Goal: Ask a question

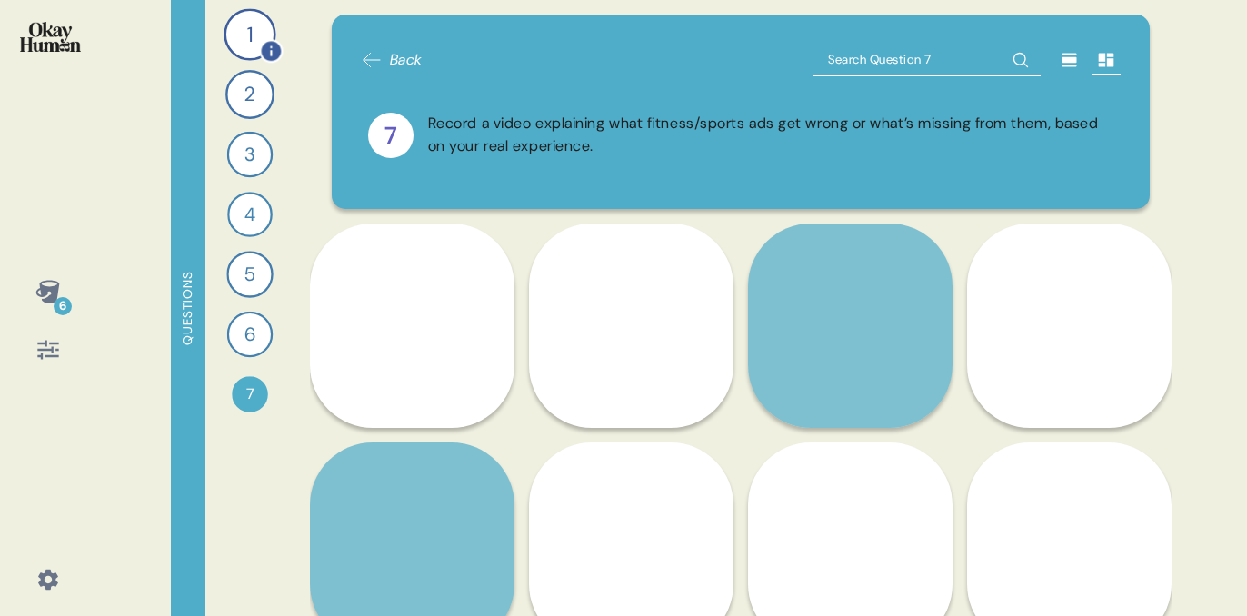
click at [247, 39] on div "1" at bounding box center [250, 34] width 52 height 52
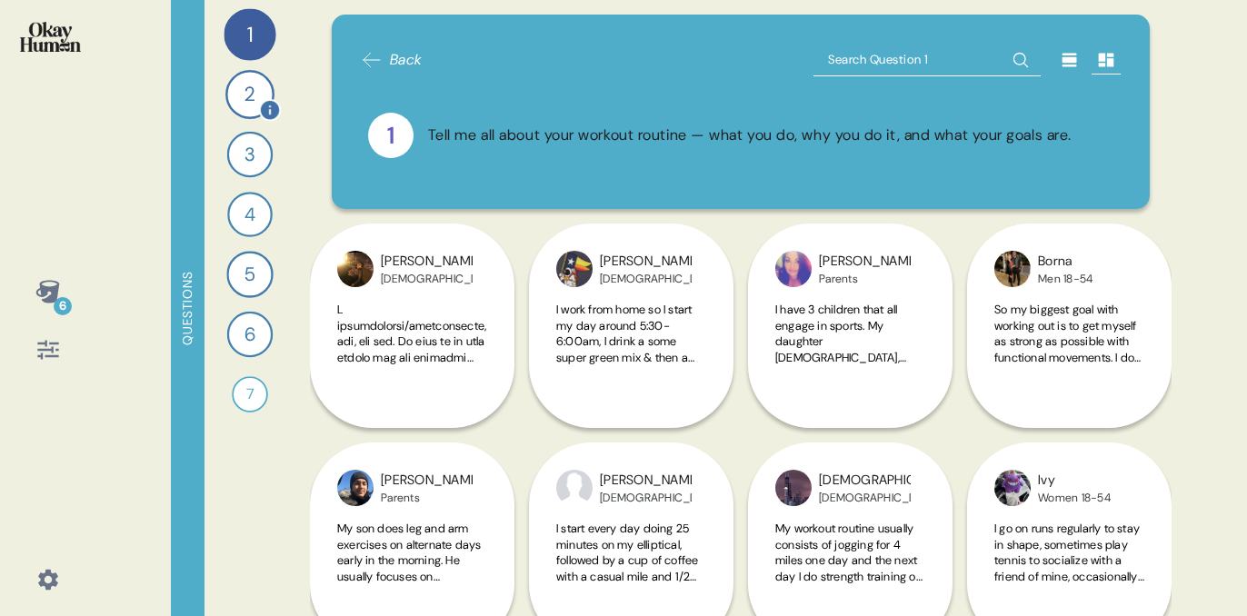
click at [250, 108] on div "2" at bounding box center [249, 94] width 49 height 49
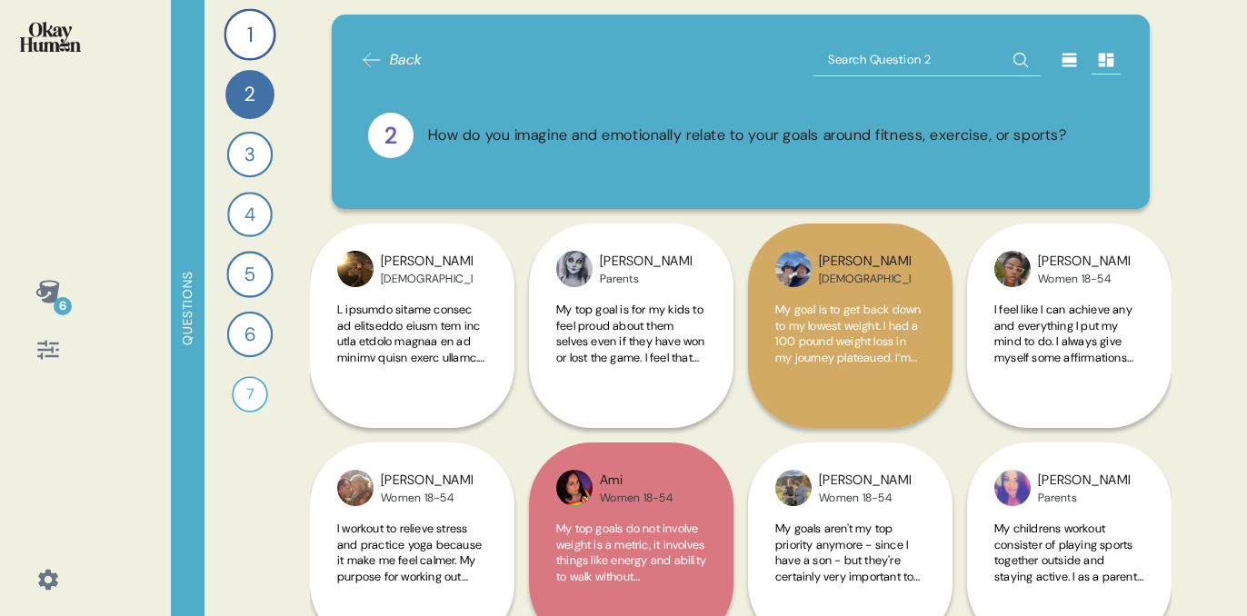
click at [879, 61] on input "text" at bounding box center [926, 60] width 227 height 33
click at [243, 35] on div "1" at bounding box center [250, 34] width 52 height 52
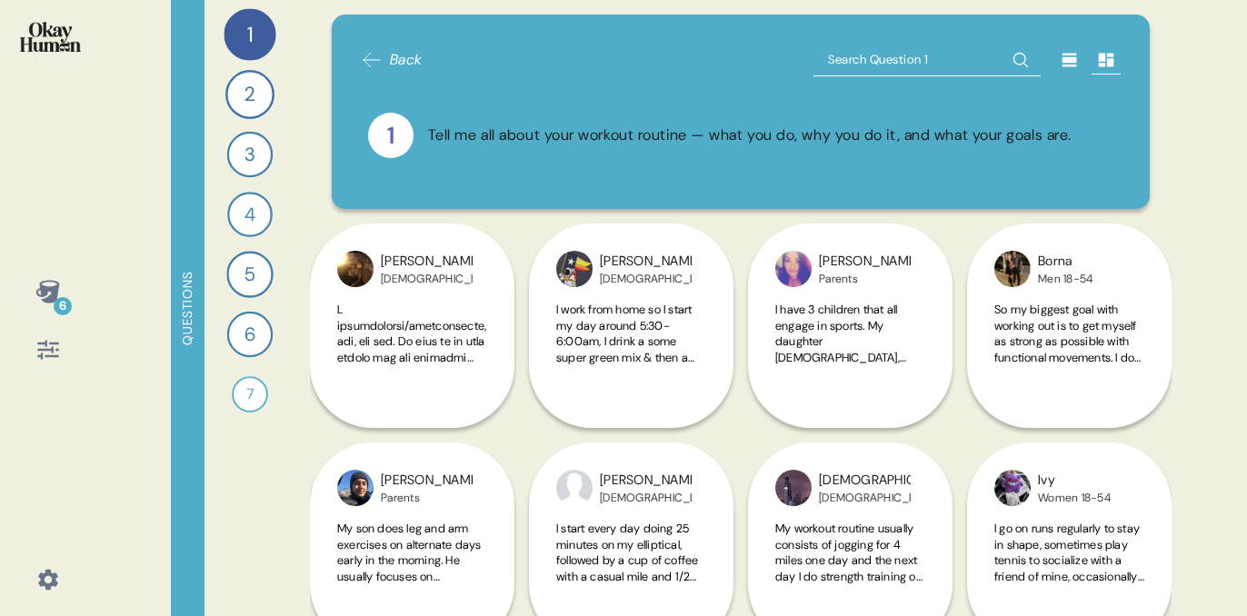
click at [944, 65] on input "text" at bounding box center [926, 60] width 227 height 33
type input "soccer"
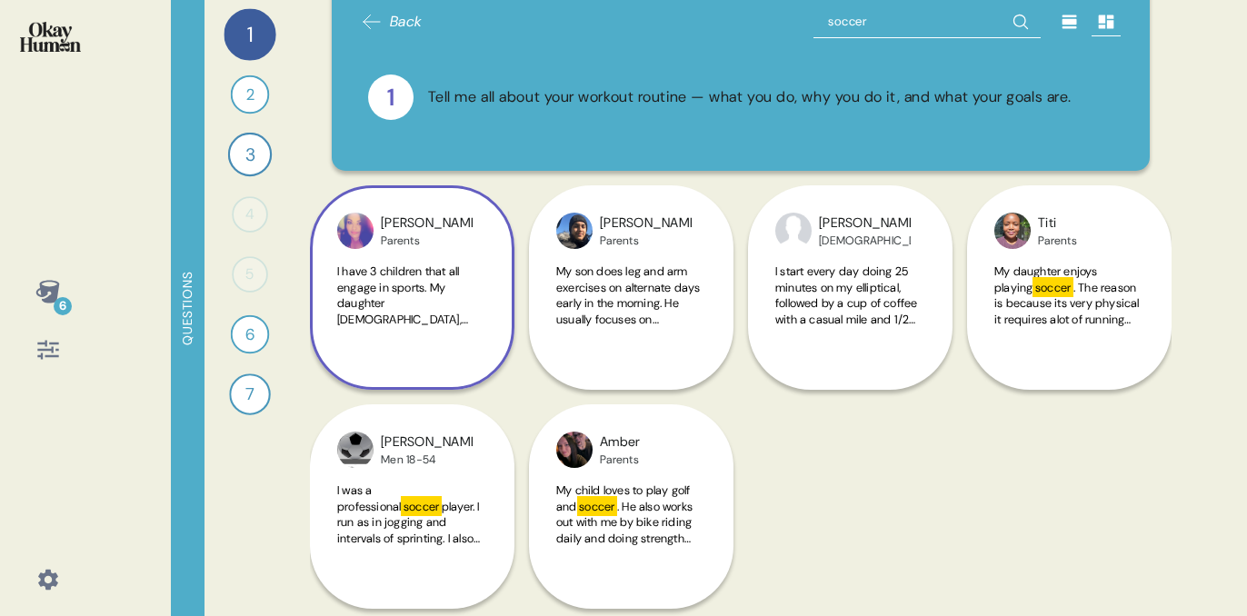
scroll to position [45, 0]
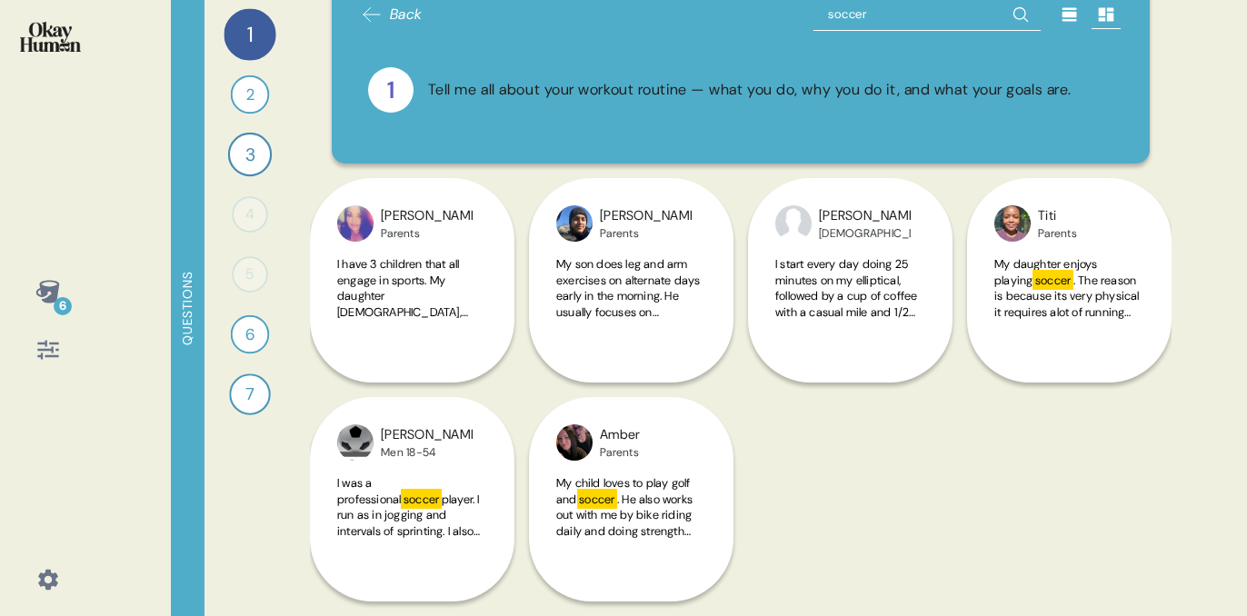
click at [849, 12] on input "soccer" at bounding box center [926, 14] width 227 height 33
type input "futbol"
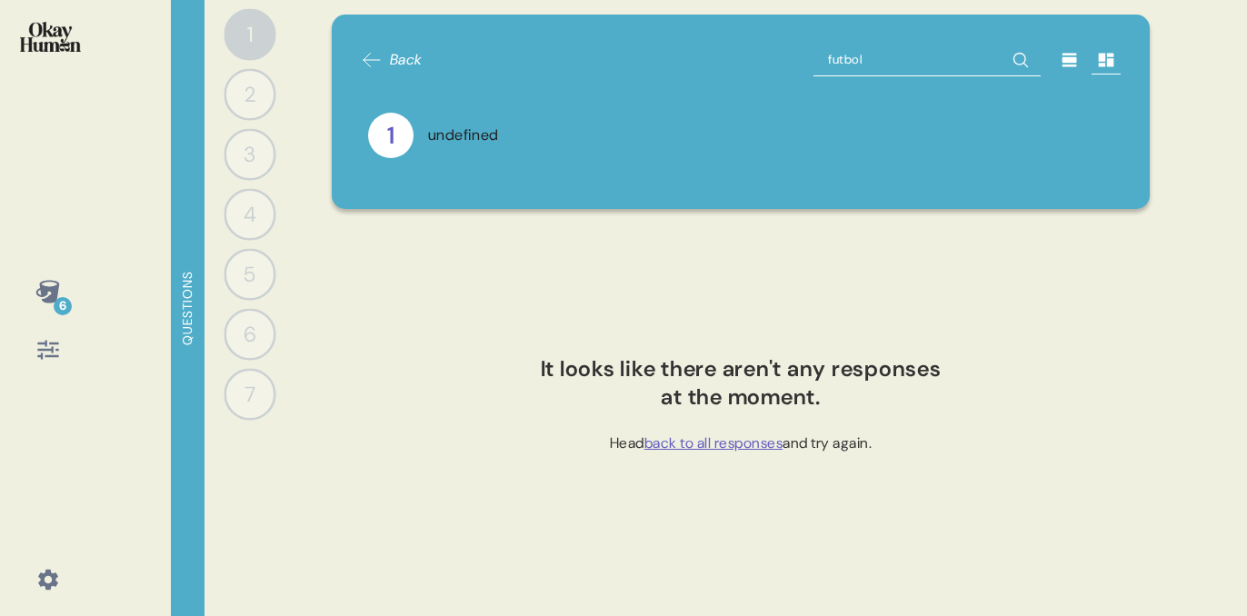
click at [236, 89] on div "2" at bounding box center [250, 94] width 52 height 52
click at [392, 49] on span "Back" at bounding box center [406, 60] width 33 height 22
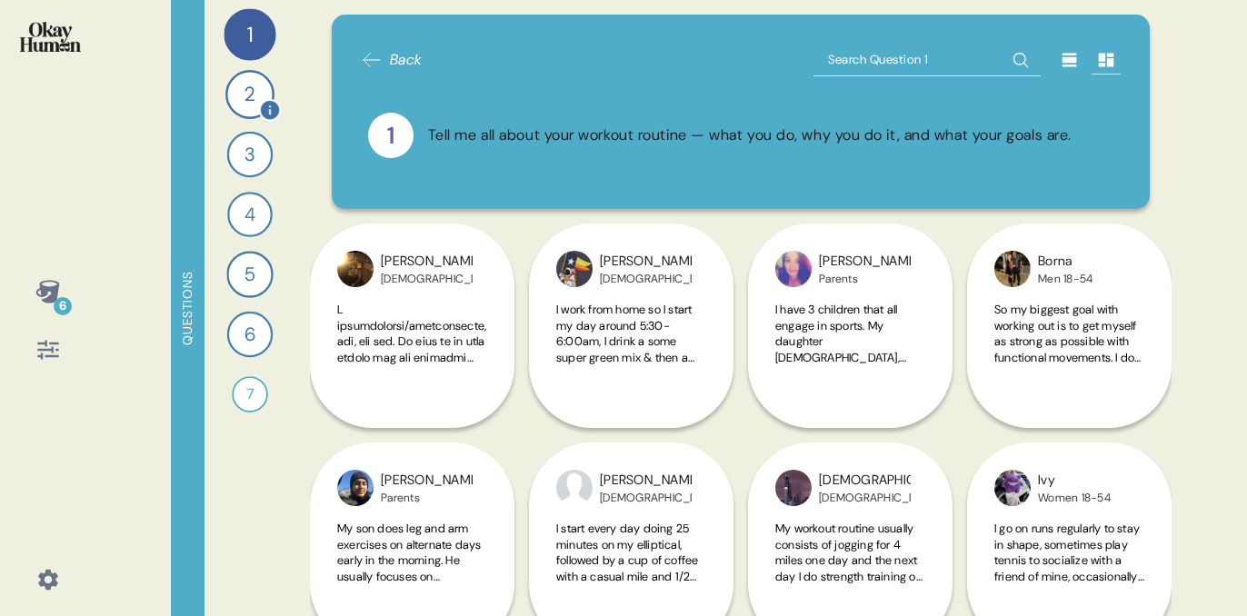
click at [251, 102] on div "2" at bounding box center [249, 94] width 49 height 49
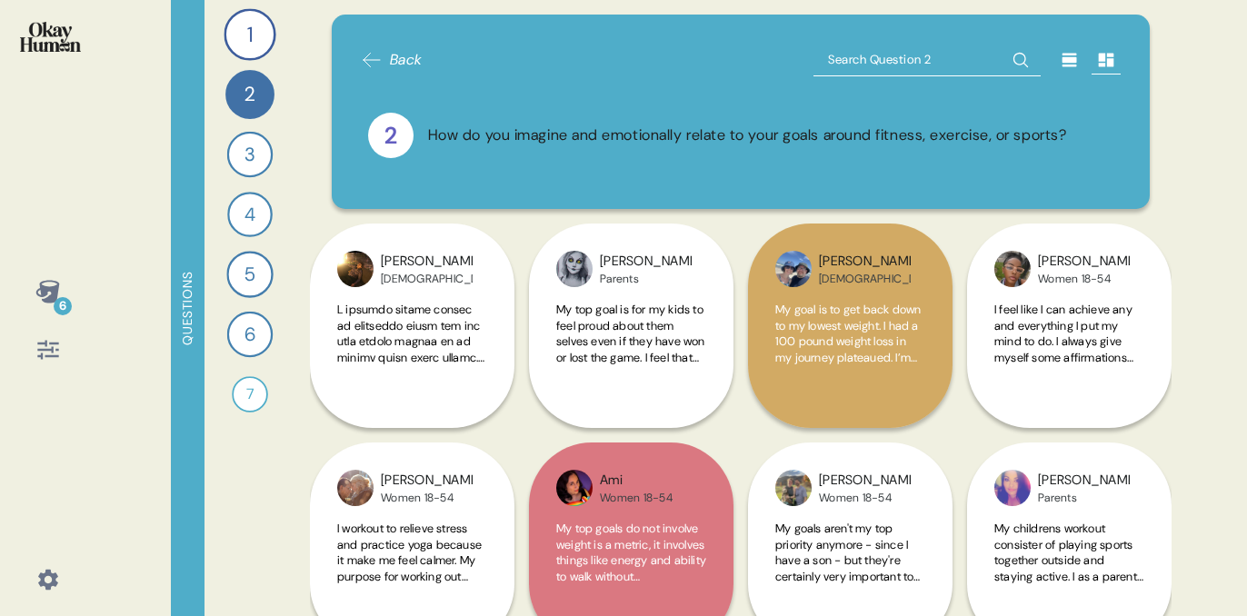
click at [903, 58] on input "text" at bounding box center [926, 60] width 227 height 33
type input "soccer"
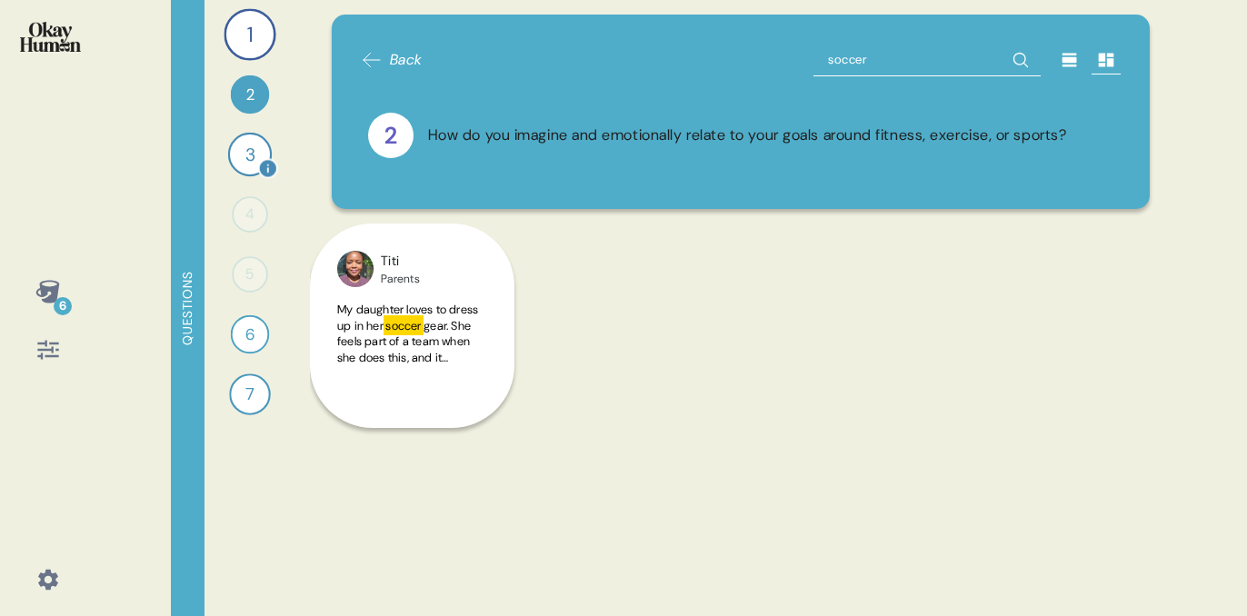
click at [244, 147] on div "3" at bounding box center [250, 155] width 44 height 44
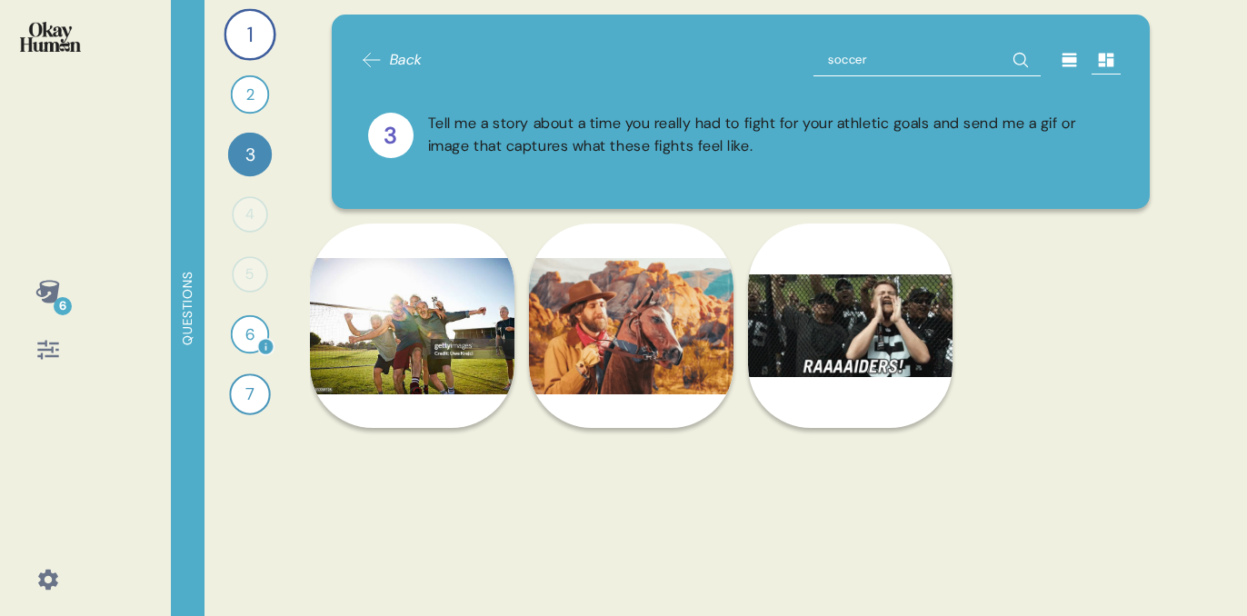
click at [261, 328] on div "6" at bounding box center [250, 334] width 39 height 39
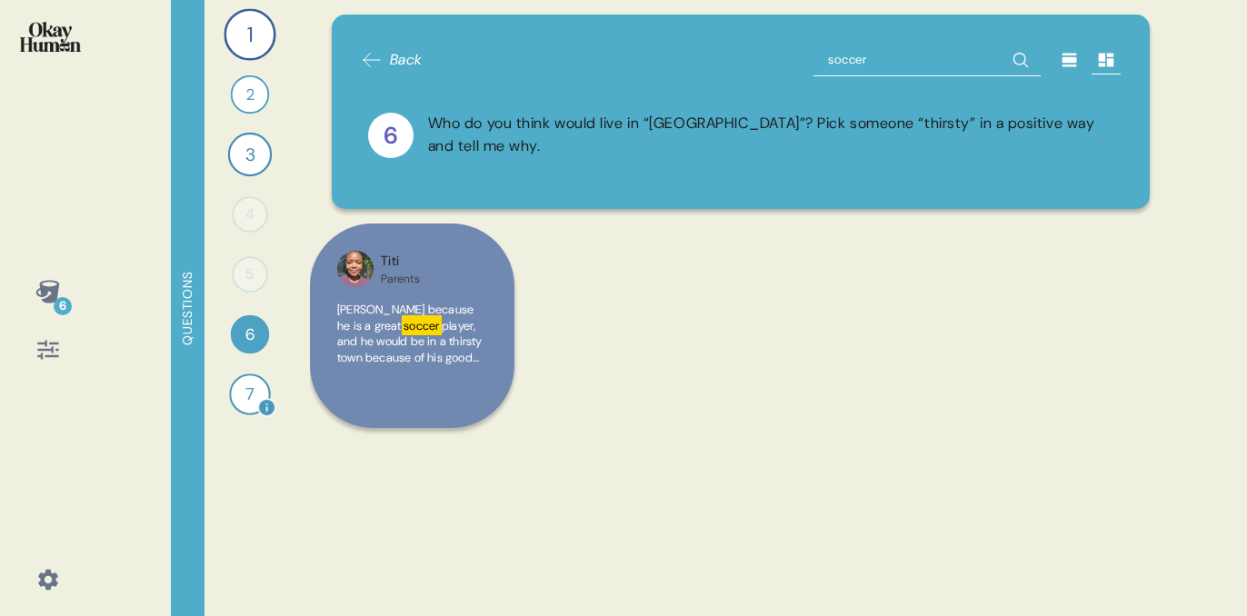
click at [231, 404] on div "7 Record a video explaining what fitness/sports ads get wrong or what’s missing…" at bounding box center [250, 394] width 40 height 40
